Goal: Check status: Check status

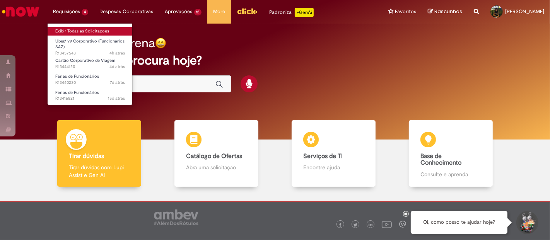
click at [83, 29] on link "Exibir Todas as Solicitações" at bounding box center [90, 31] width 85 height 9
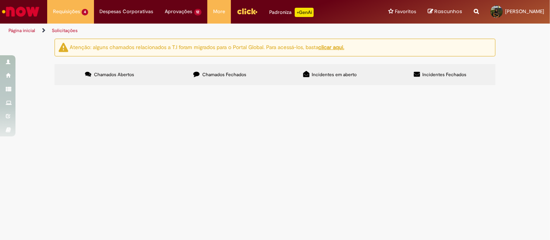
click at [0, 0] on span "Solicitação de uber para utilizaçao na planta e em viagens" at bounding box center [0, 0] width 0 height 0
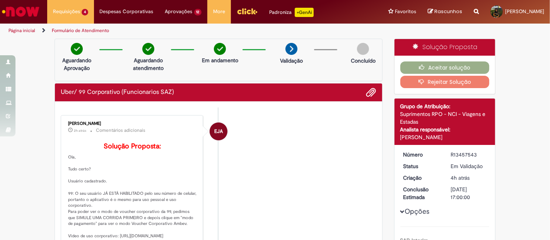
click at [408, 79] on button "Rejeitar Solução" at bounding box center [444, 82] width 89 height 12
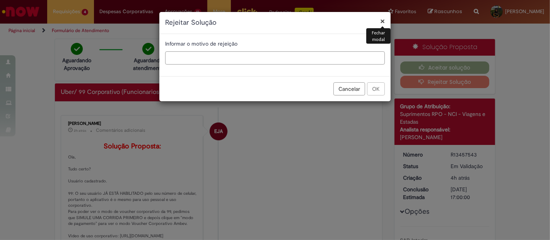
click at [260, 58] on input "text" at bounding box center [275, 57] width 220 height 13
type input "**********"
click at [376, 86] on button "OK" at bounding box center [376, 88] width 18 height 13
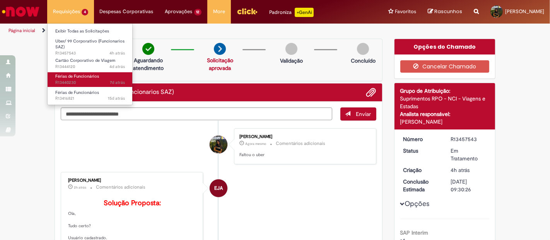
click at [77, 75] on span "Férias de Funcionários" at bounding box center [77, 76] width 44 height 6
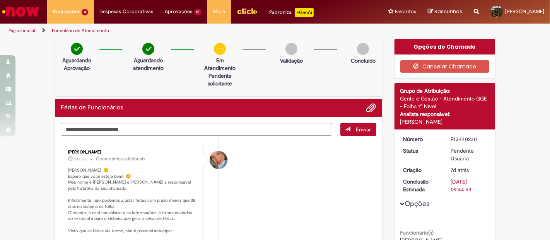
drag, startPoint x: 123, startPoint y: 152, endPoint x: 59, endPoint y: 152, distance: 64.2
click at [61, 152] on div "[PERSON_NAME] 3d atrás 3 dias atrás Comentários adicionais Olá [PERSON_NAME] 😉 …" at bounding box center [132, 198] width 142 height 109
copy div "[PERSON_NAME]"
drag, startPoint x: 472, startPoint y: 139, endPoint x: 446, endPoint y: 135, distance: 26.1
click at [446, 135] on dd "R13440230" at bounding box center [469, 139] width 48 height 8
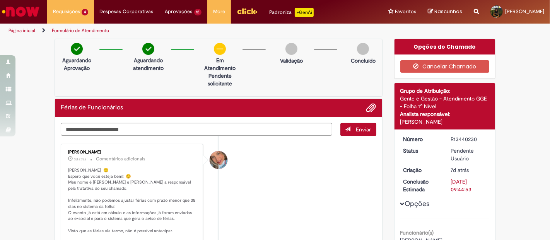
drag, startPoint x: 483, startPoint y: 136, endPoint x: 446, endPoint y: 138, distance: 36.8
click at [446, 138] on dd "R13440230" at bounding box center [469, 139] width 48 height 8
copy div "R13440230"
